Goal: Information Seeking & Learning: Learn about a topic

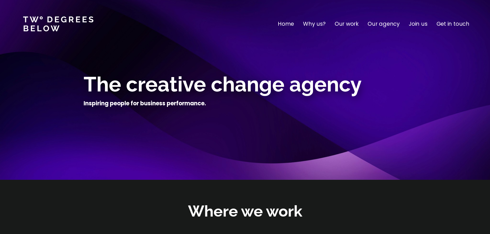
click at [411, 24] on p "Join us" at bounding box center [418, 24] width 19 height 8
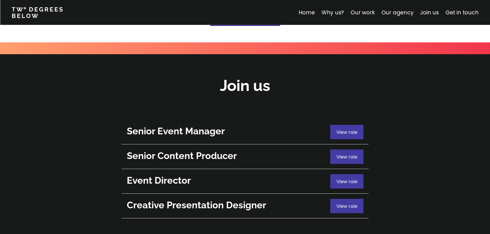
scroll to position [1826, 0]
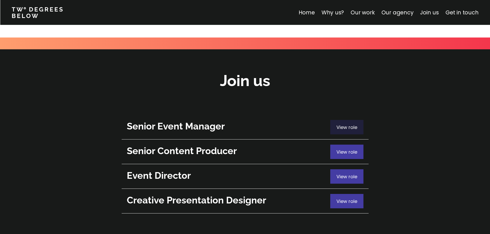
click at [347, 124] on span "View role" at bounding box center [347, 127] width 21 height 6
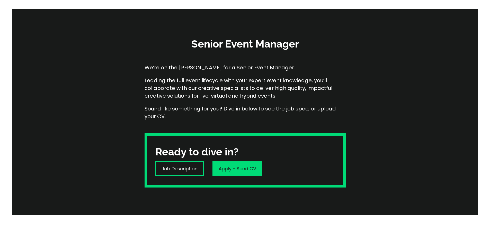
scroll to position [51, 0]
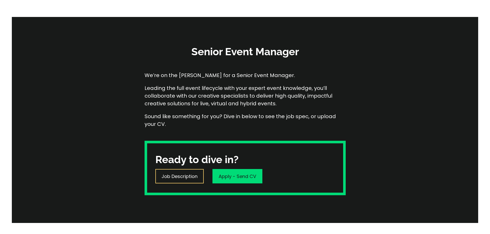
click at [188, 178] on p "Job Description" at bounding box center [180, 176] width 36 height 7
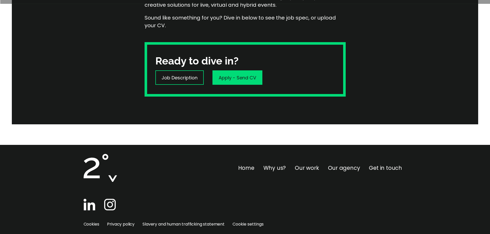
scroll to position [165, 0]
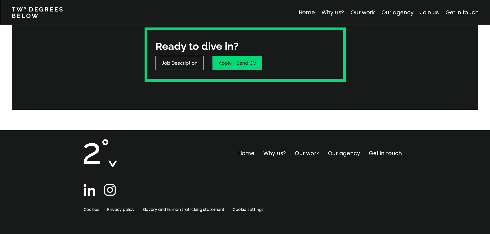
click at [343, 154] on link "Our agency" at bounding box center [344, 153] width 32 height 7
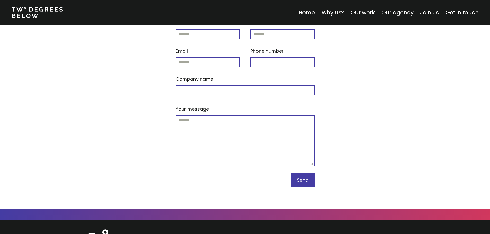
scroll to position [2200, 0]
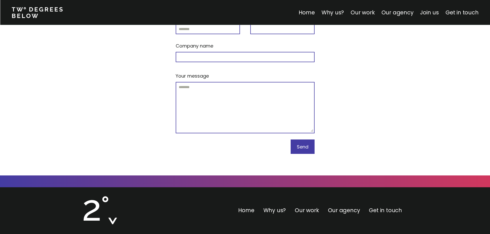
click at [388, 207] on link "Get in touch" at bounding box center [385, 210] width 33 height 7
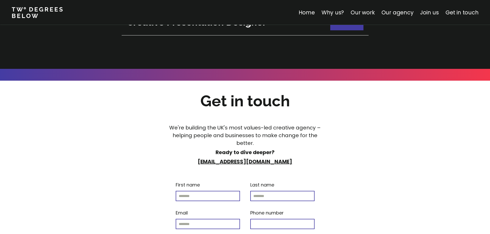
scroll to position [2200, 0]
